Goal: Find specific page/section: Find specific page/section

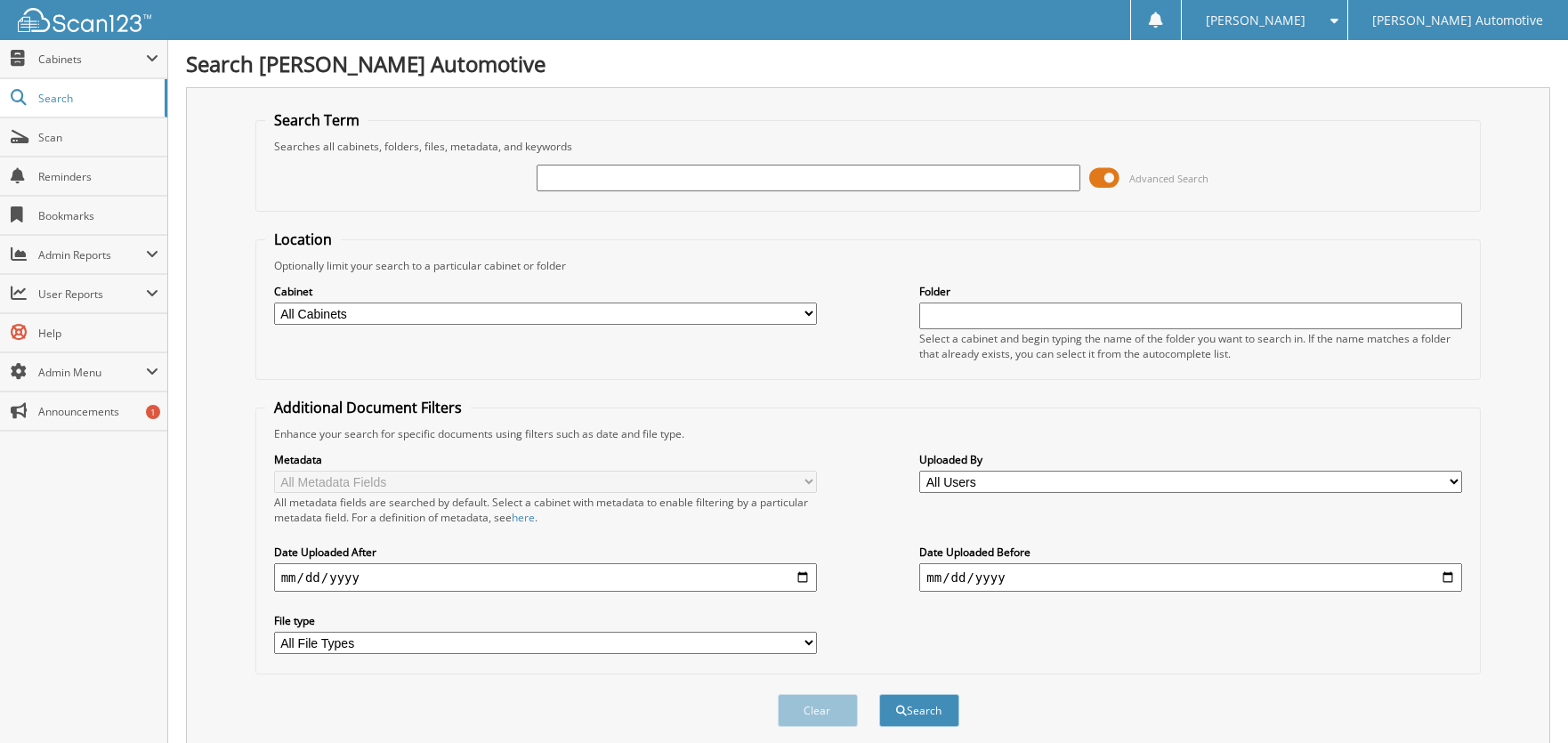
click at [745, 183] on input "text" at bounding box center [808, 178] width 543 height 27
type input "[PERSON_NAME]"
click at [880, 694] on button "Search" at bounding box center [919, 711] width 80 height 33
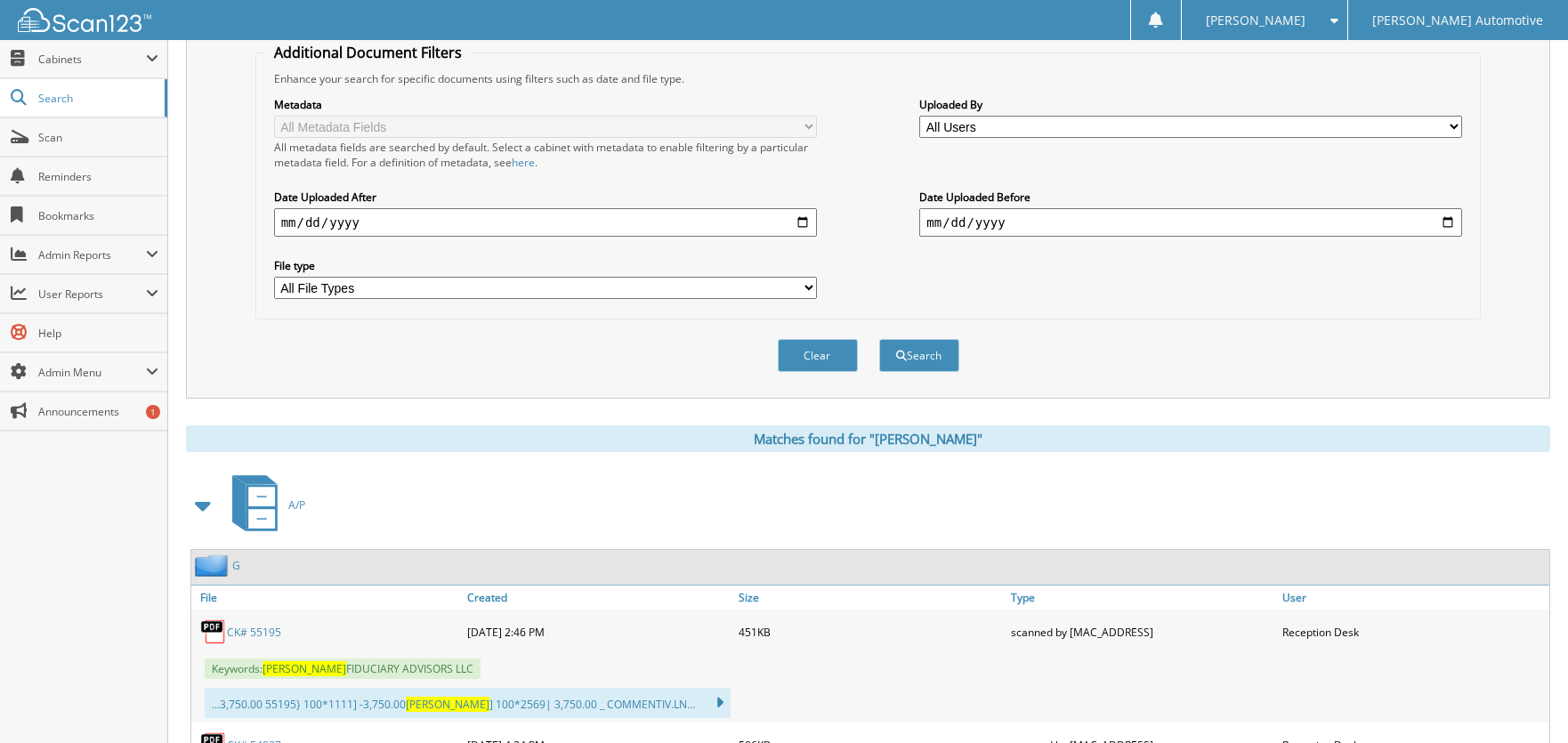
scroll to position [800, 0]
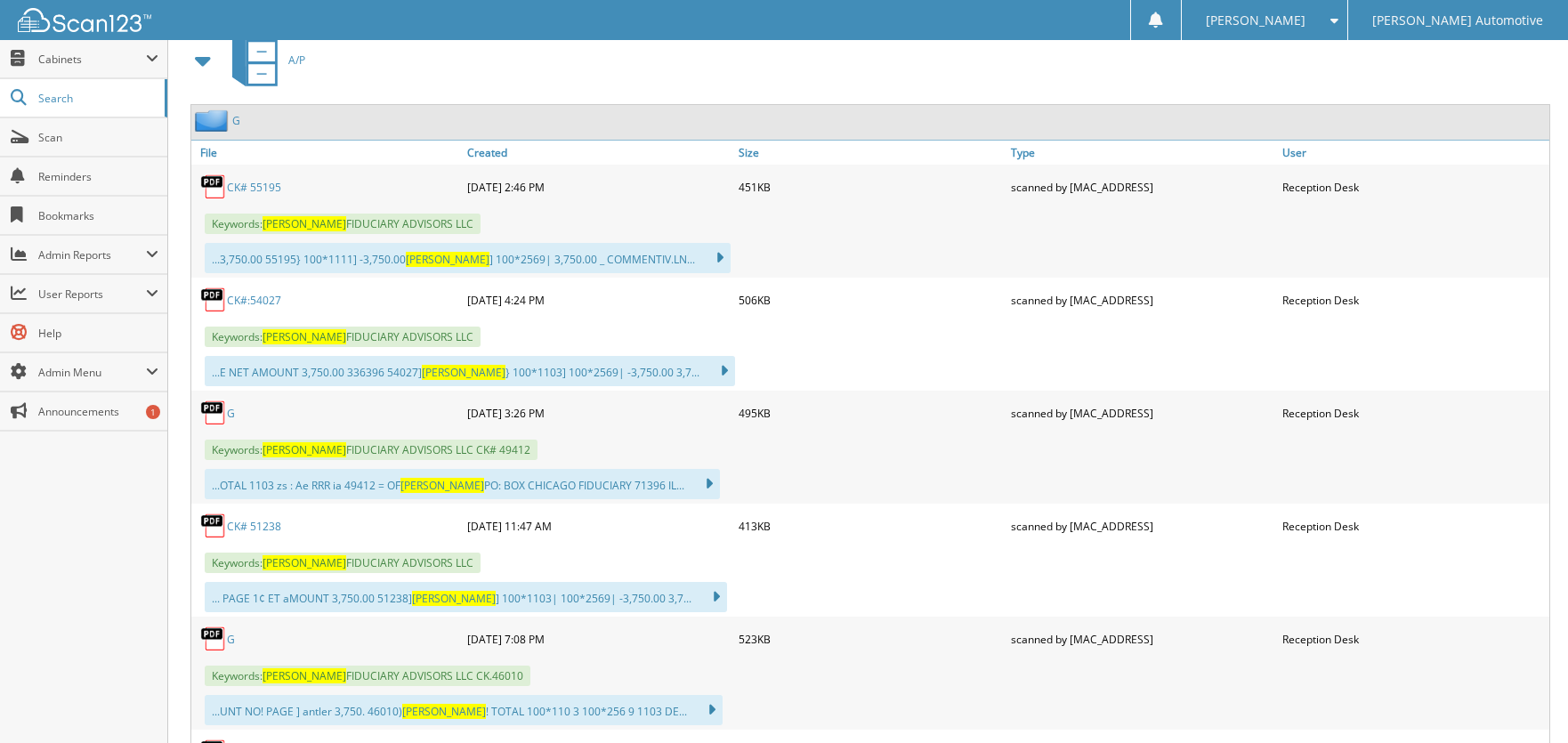
click at [264, 180] on link "CK# 55195" at bounding box center [254, 187] width 54 height 16
